Goal: Information Seeking & Learning: Learn about a topic

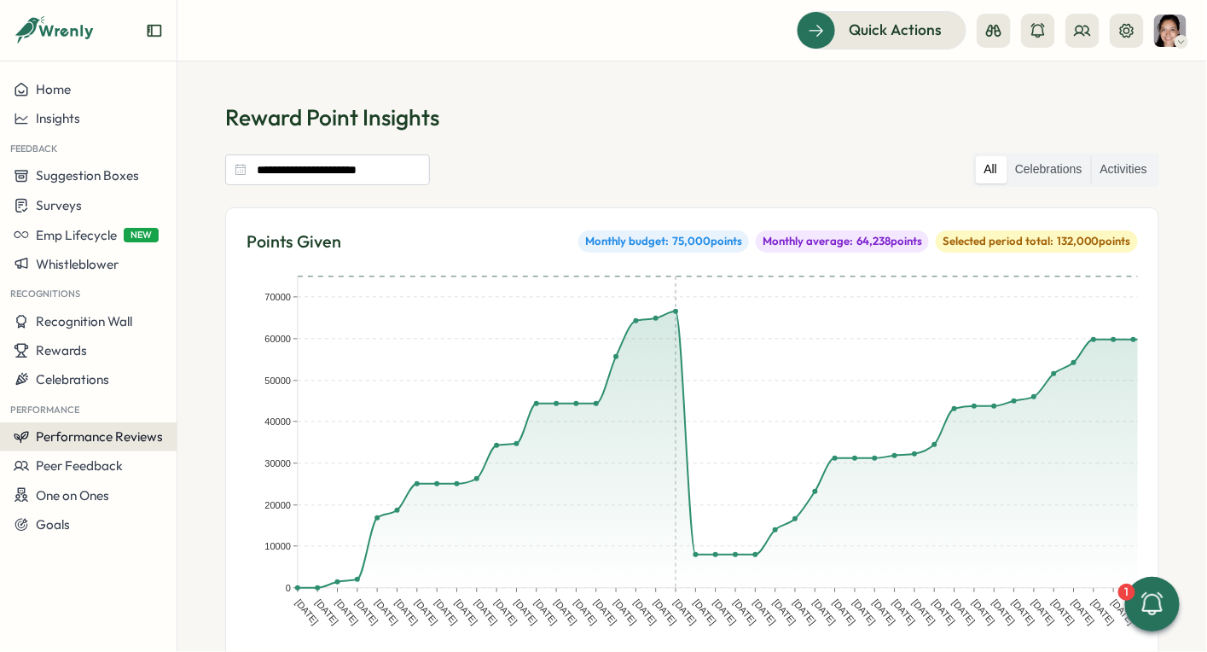
click at [101, 446] on button "Performance Reviews" at bounding box center [88, 436] width 177 height 29
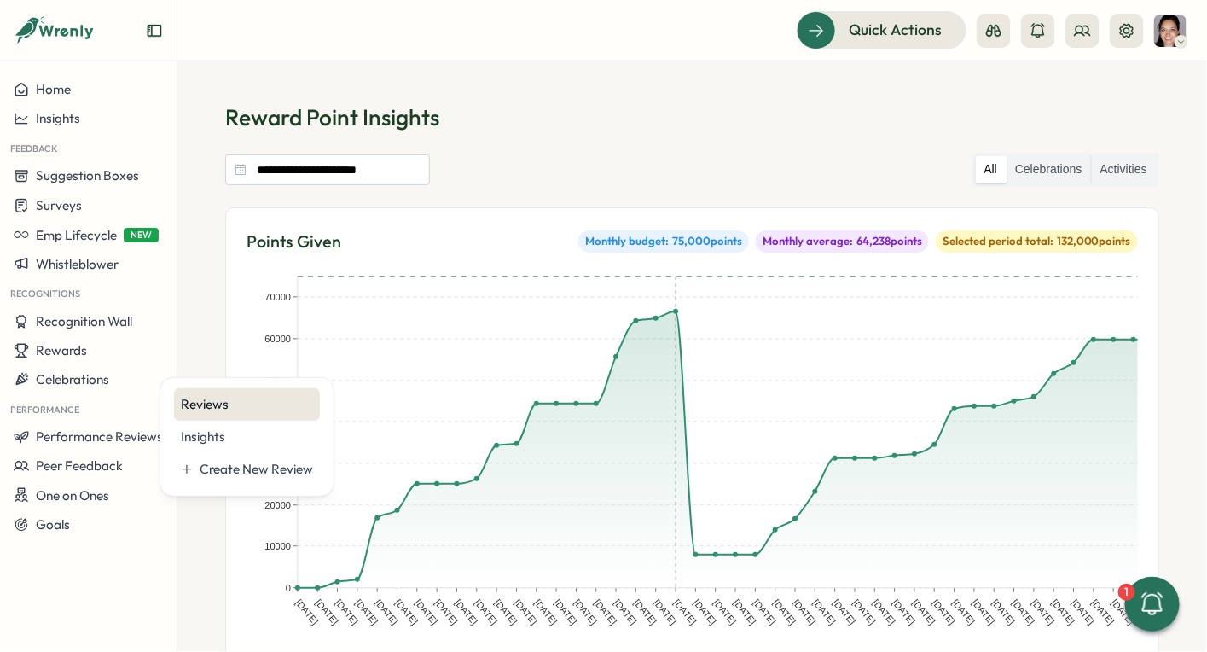
click at [206, 403] on div "Reviews" at bounding box center [247, 404] width 132 height 19
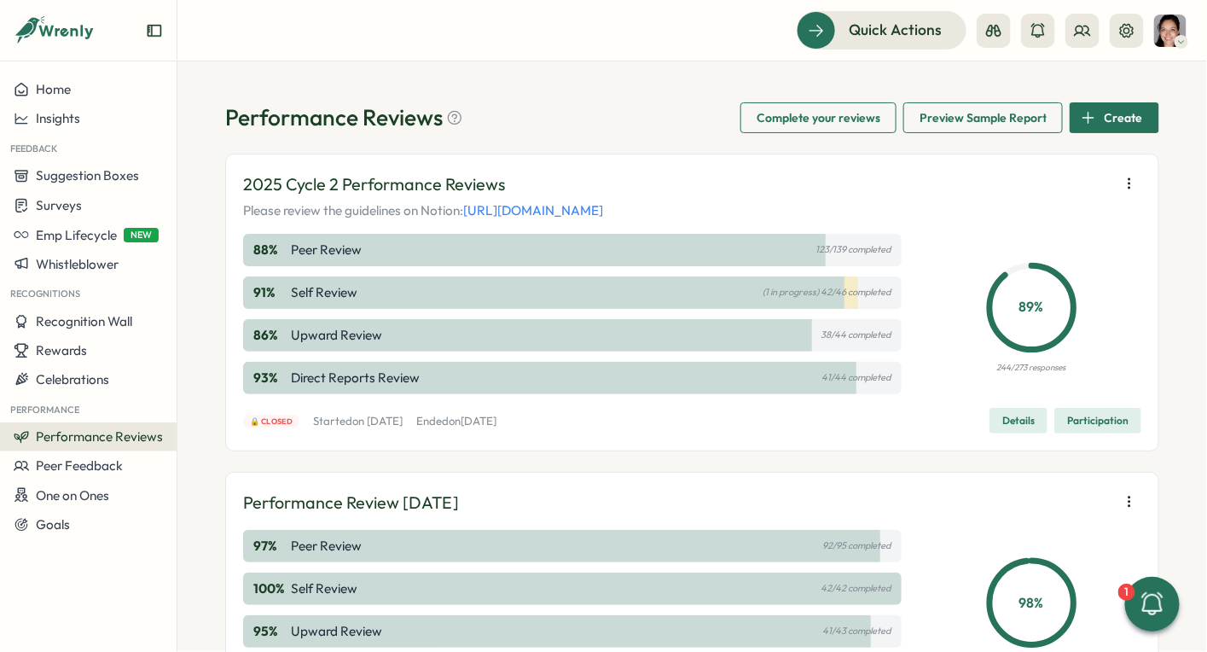
click at [1081, 418] on span "Participation" at bounding box center [1097, 421] width 61 height 24
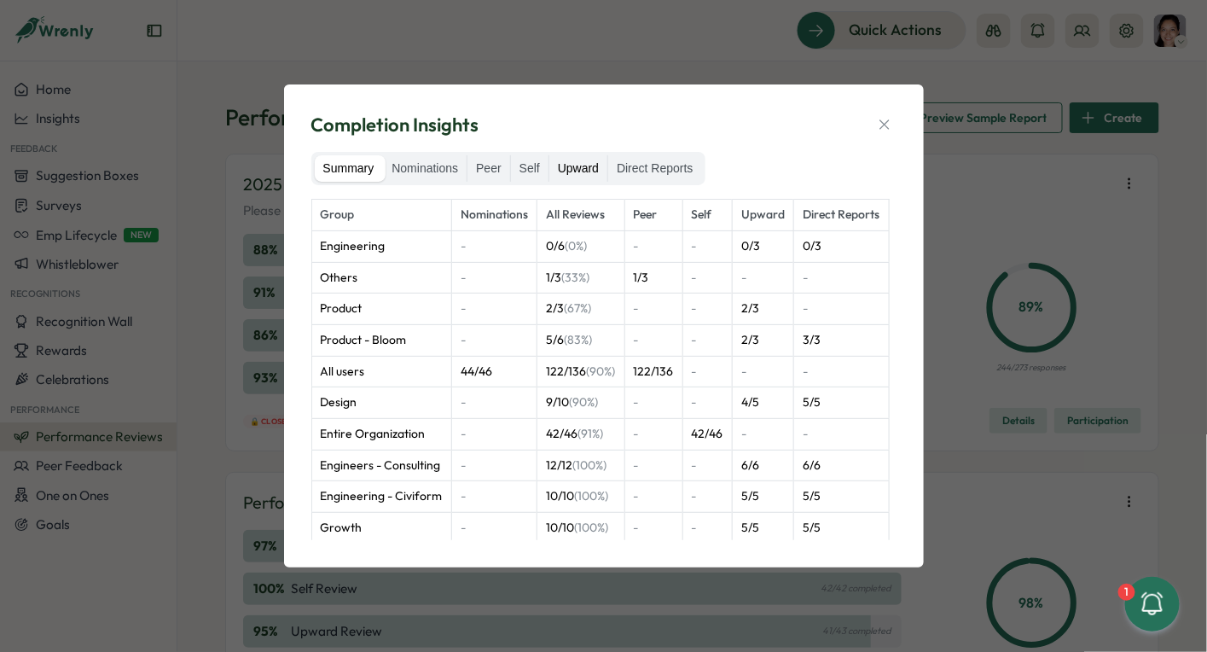
click at [587, 171] on label "Upward" at bounding box center [578, 168] width 58 height 27
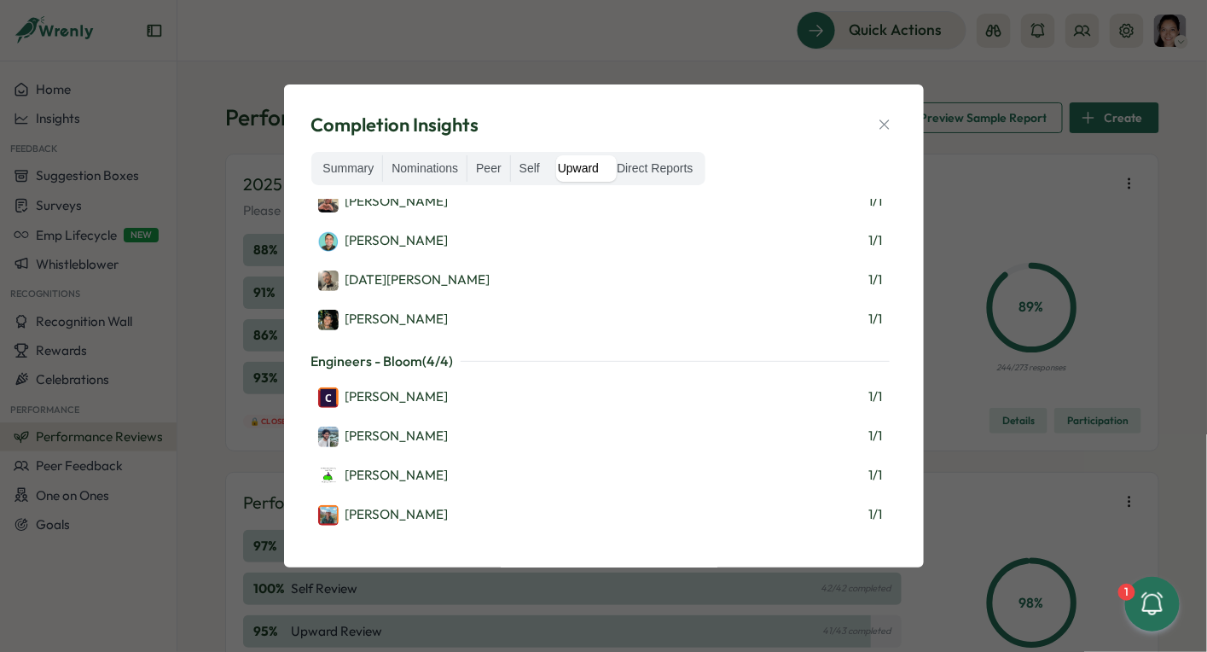
scroll to position [1294, 0]
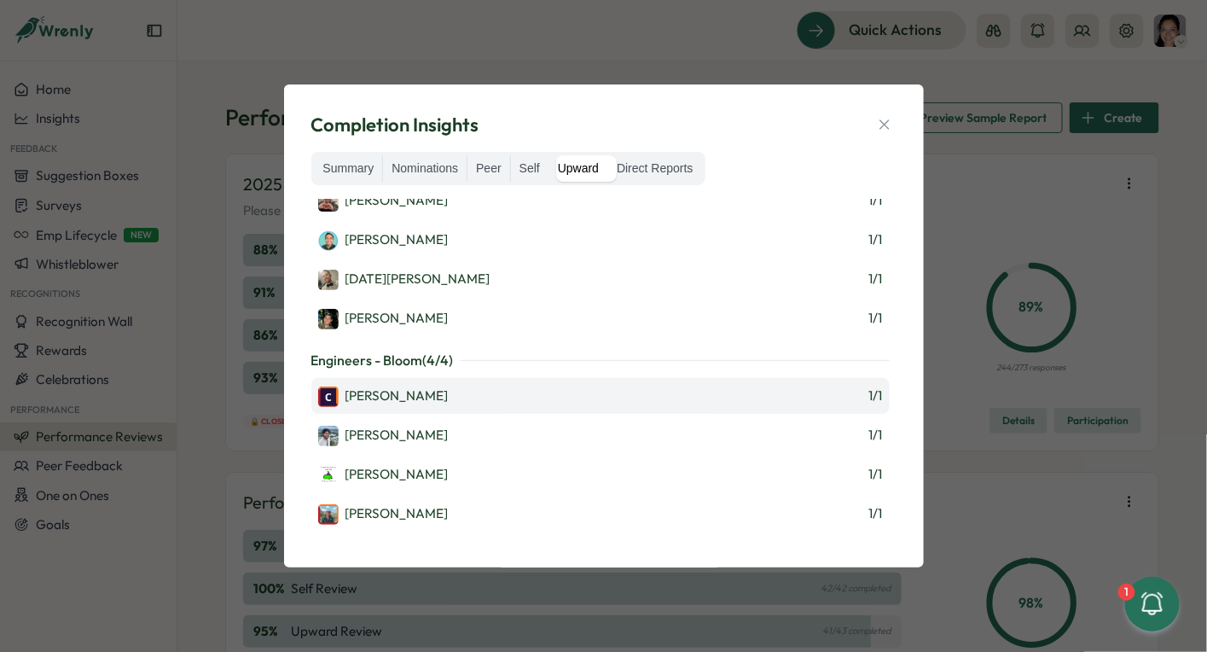
click at [565, 386] on div "[PERSON_NAME] 1 / 1" at bounding box center [600, 396] width 565 height 22
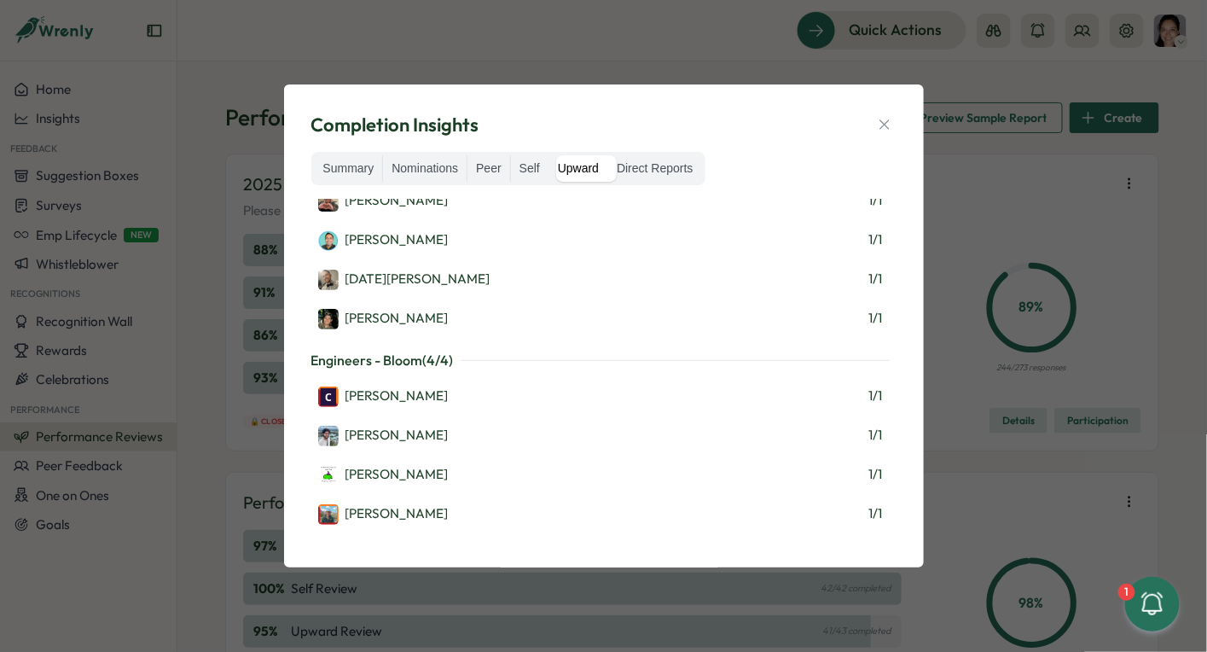
click at [890, 112] on div "Completion Insights" at bounding box center [603, 125] width 585 height 26
click at [878, 124] on icon "button" at bounding box center [884, 124] width 17 height 17
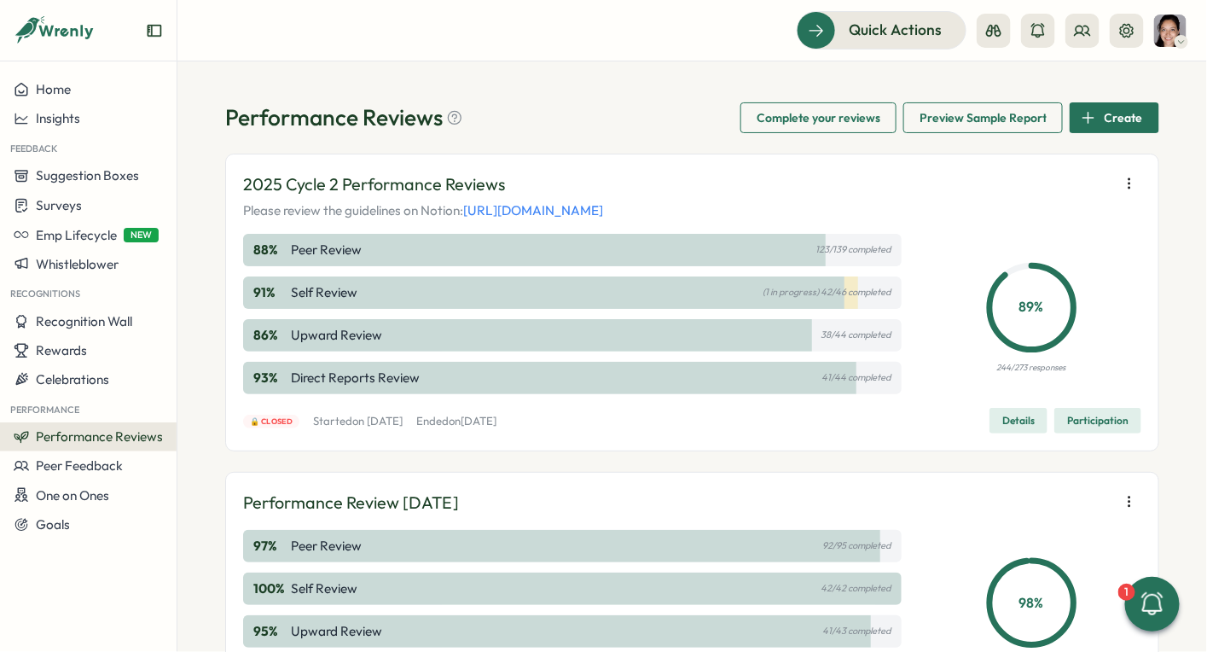
click at [1027, 419] on span "Details" at bounding box center [1018, 421] width 32 height 24
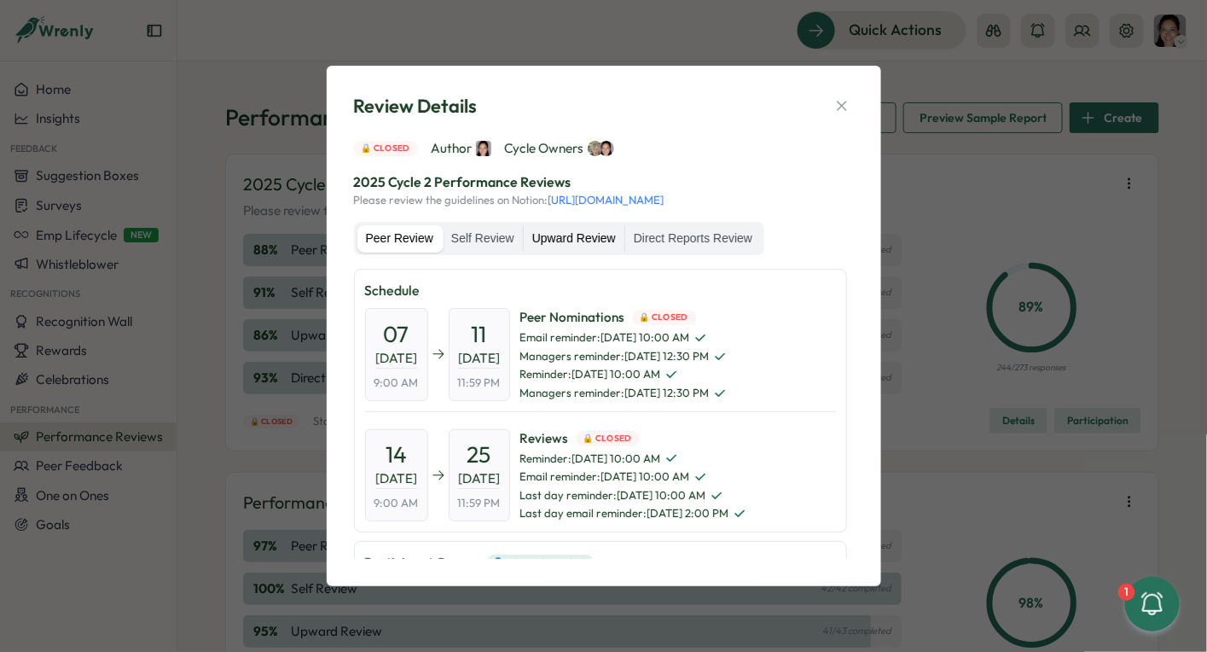
click at [600, 239] on label "Upward Review" at bounding box center [574, 238] width 101 height 27
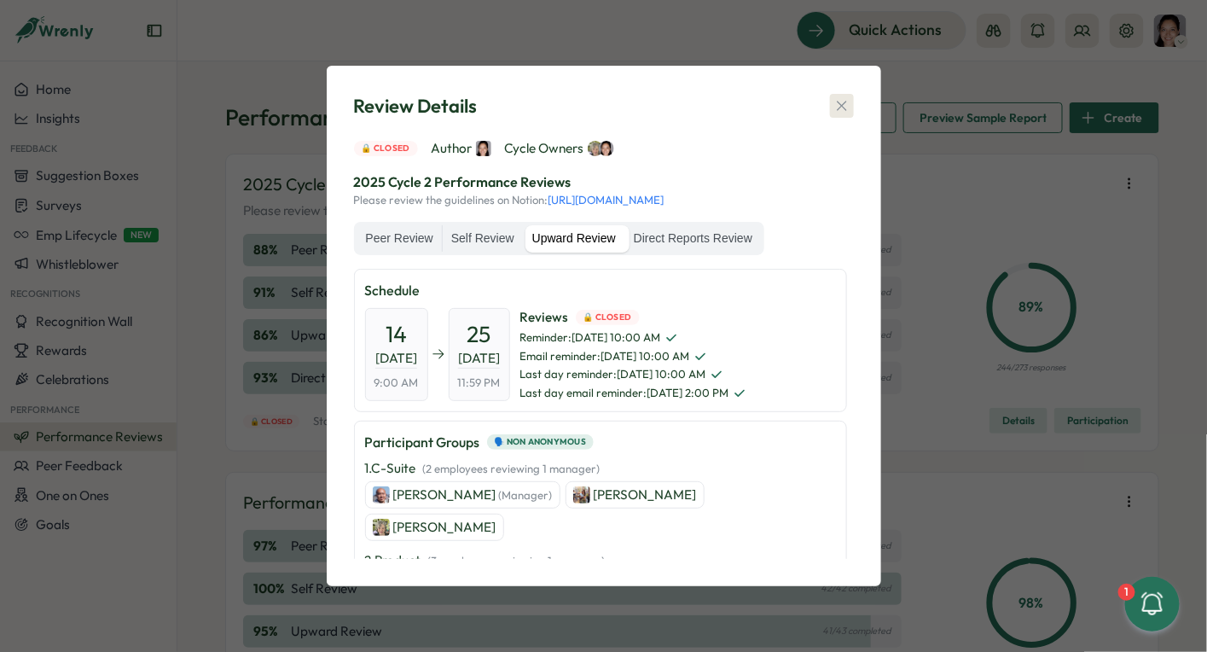
click at [847, 97] on icon "button" at bounding box center [841, 105] width 17 height 17
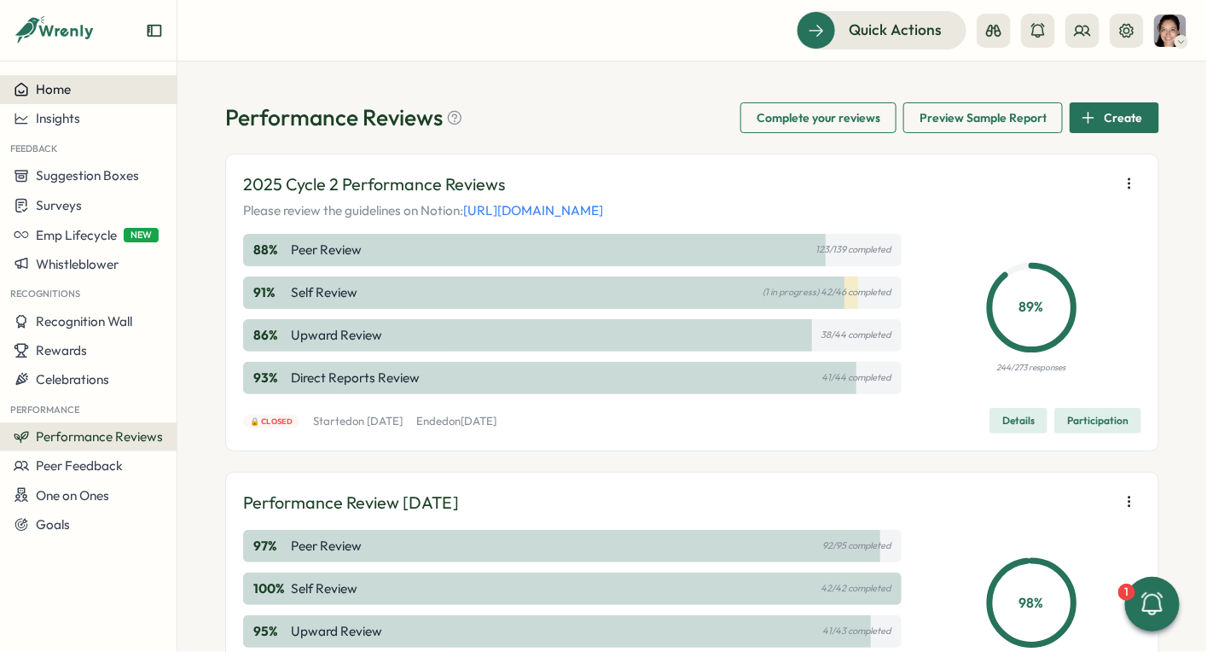
click at [78, 85] on div "Home" at bounding box center [88, 89] width 149 height 15
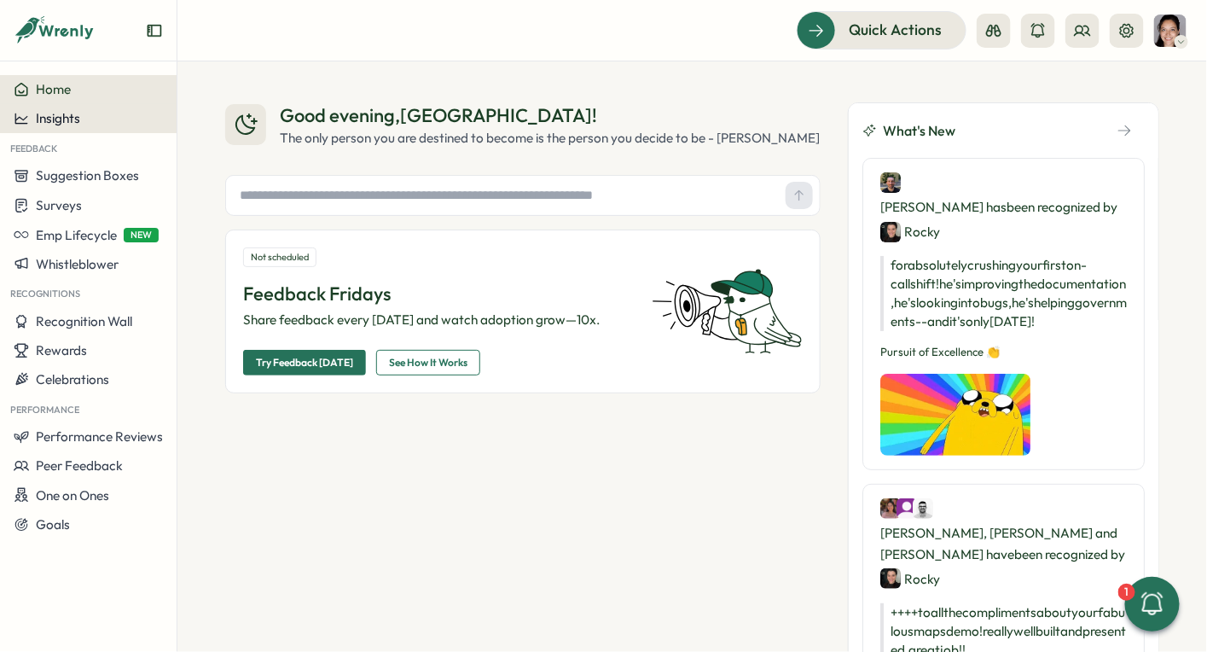
click at [132, 122] on div "Insights" at bounding box center [88, 118] width 149 height 15
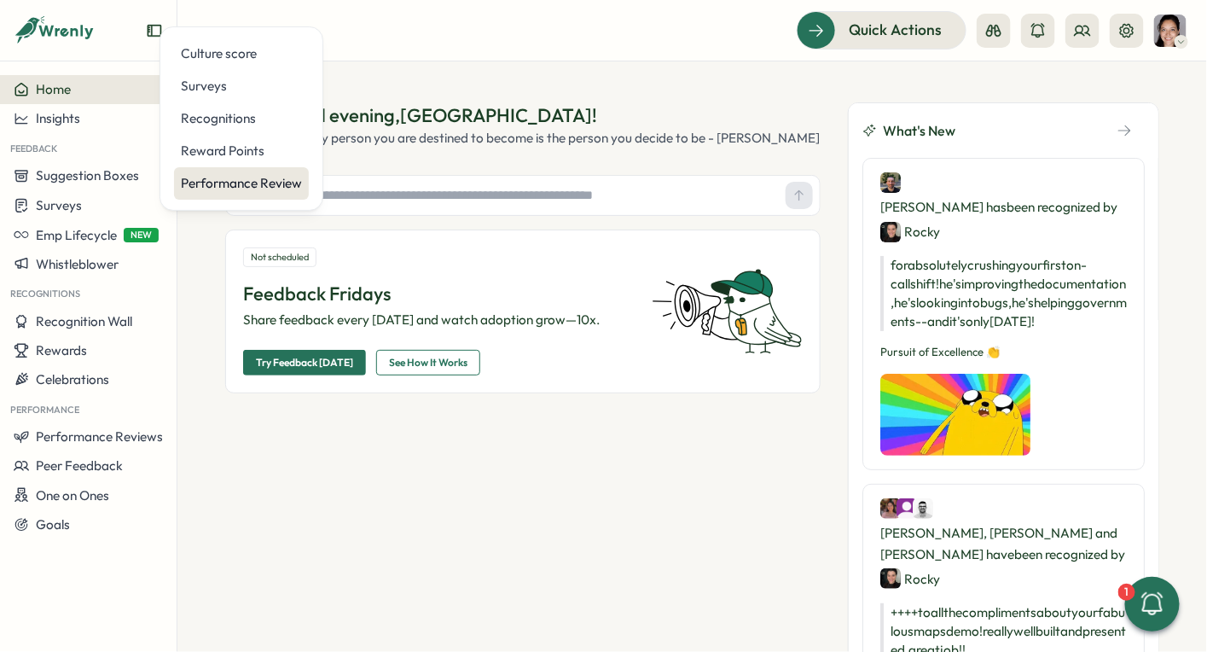
click at [201, 178] on div "Performance Review" at bounding box center [241, 183] width 121 height 19
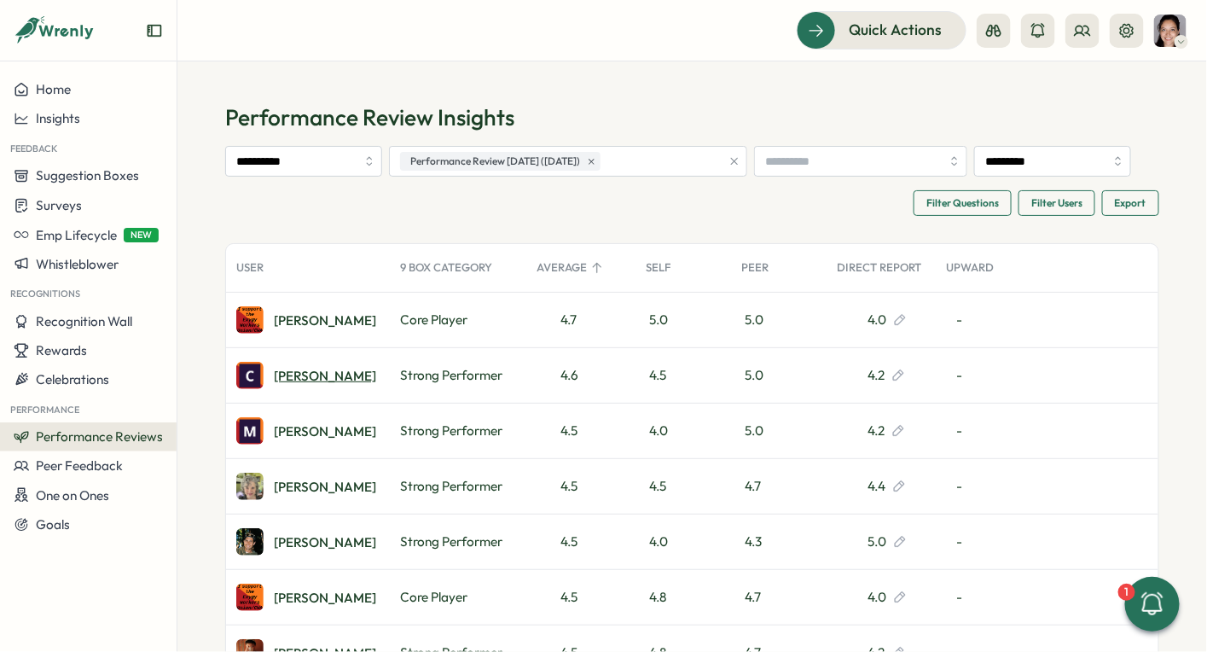
click at [300, 382] on div "[PERSON_NAME]" at bounding box center [325, 375] width 102 height 13
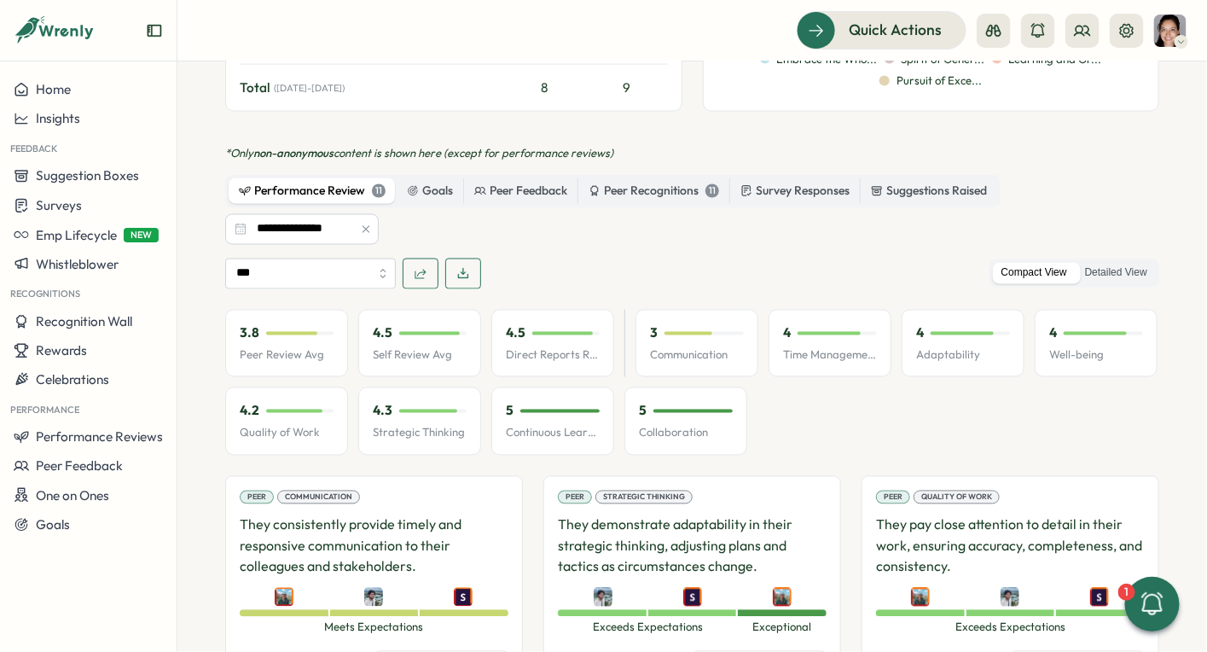
scroll to position [931, 0]
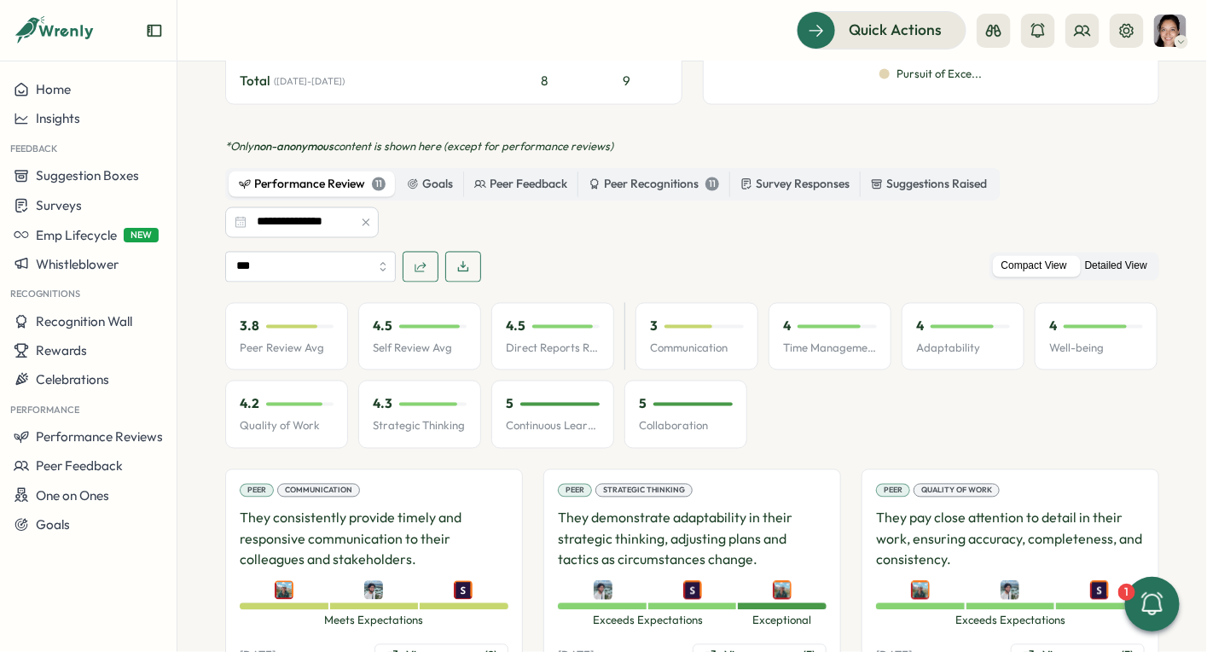
click at [1090, 256] on label "Detailed View" at bounding box center [1115, 266] width 79 height 21
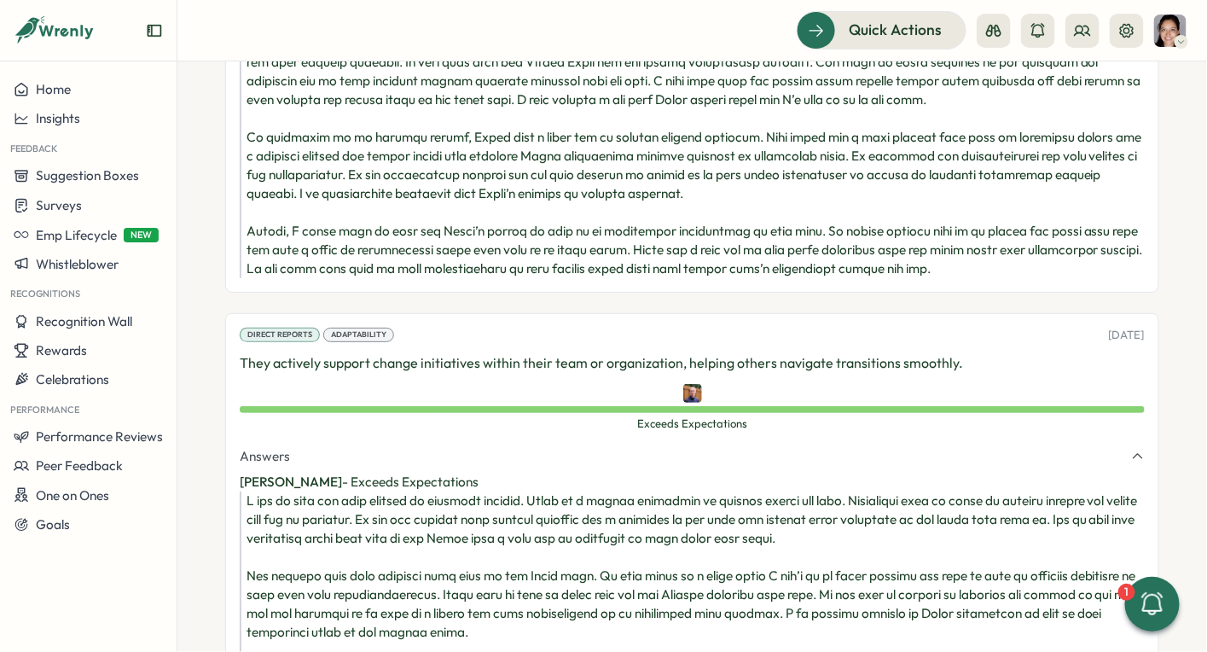
scroll to position [5489, 0]
